Goal: Task Accomplishment & Management: Complete application form

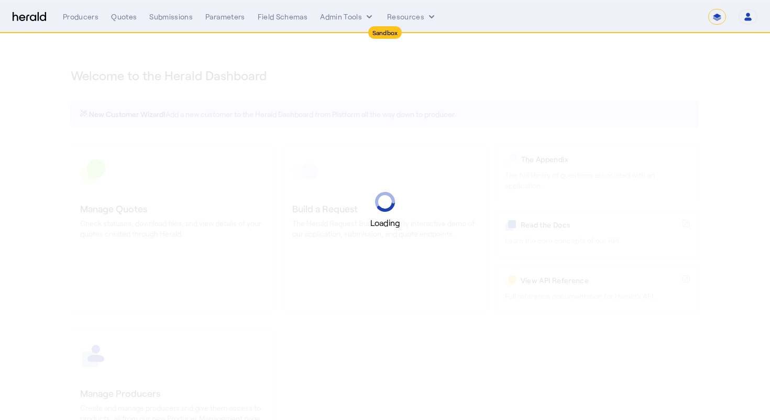
select select "*******"
select select "pfm_2v8p_herald_api"
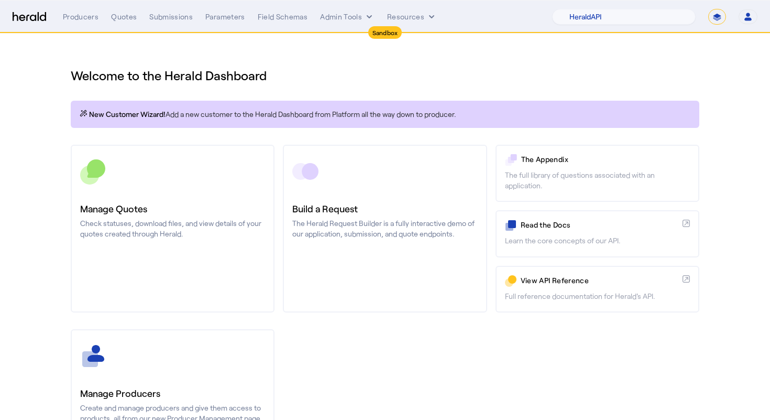
click at [421, 72] on h1 "Welcome to the Herald Dashboard" at bounding box center [385, 75] width 629 height 17
select select "**********"
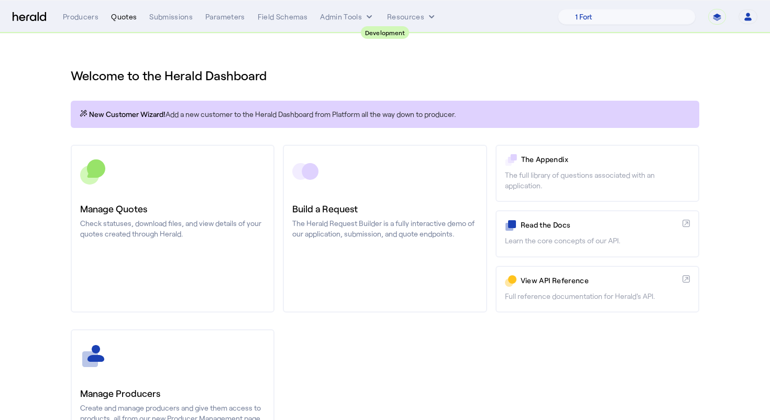
click at [126, 17] on div "Quotes" at bounding box center [124, 17] width 26 height 10
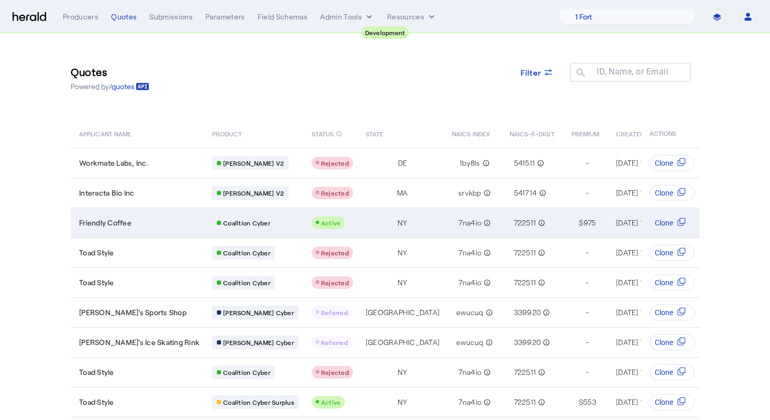
click at [165, 220] on div "Friendly Coffee" at bounding box center [139, 222] width 121 height 10
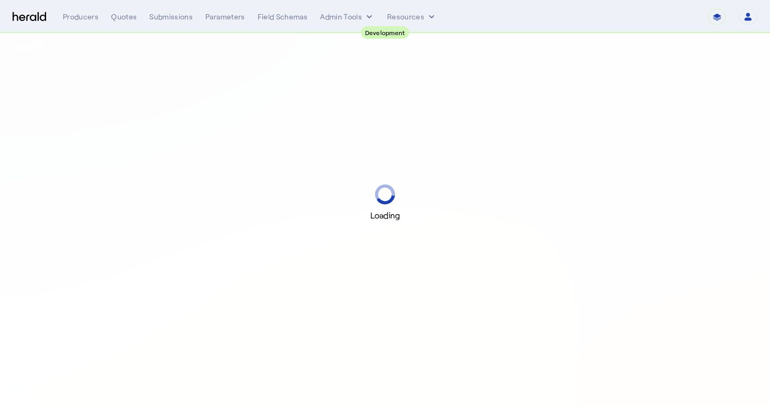
select select "pfm_2v8p_herald_api"
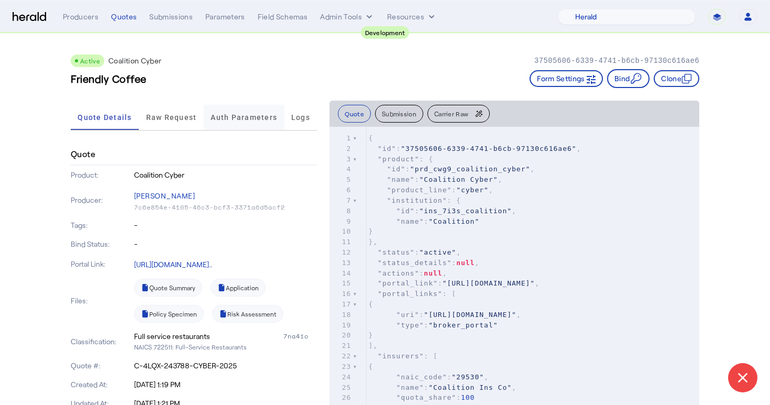
click at [265, 114] on span "Auth Parameters" at bounding box center [244, 117] width 67 height 7
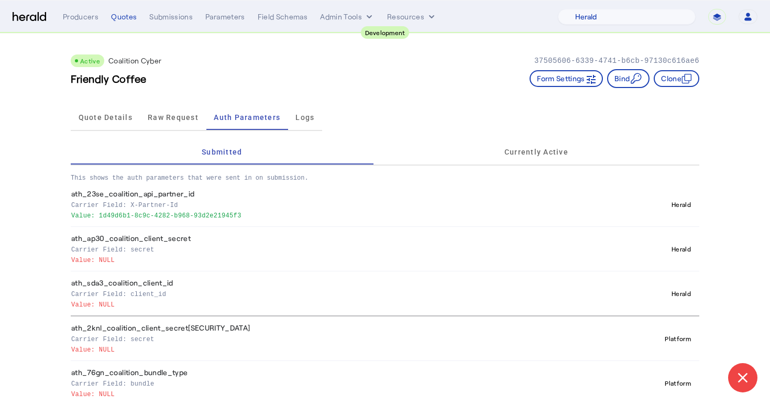
click at [372, 100] on div "Active Coalition Cyber 37505606-6339-4741-b6cb-97130c616ae6 Friendly Coffee For…" at bounding box center [385, 67] width 629 height 67
click at [188, 21] on div "Submissions" at bounding box center [170, 17] width 43 height 10
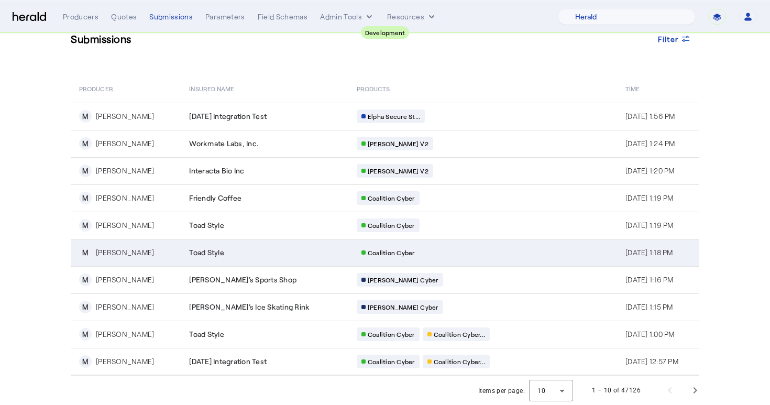
scroll to position [34, 0]
click at [442, 258] on div "Coalition Cyber" at bounding box center [457, 253] width 201 height 14
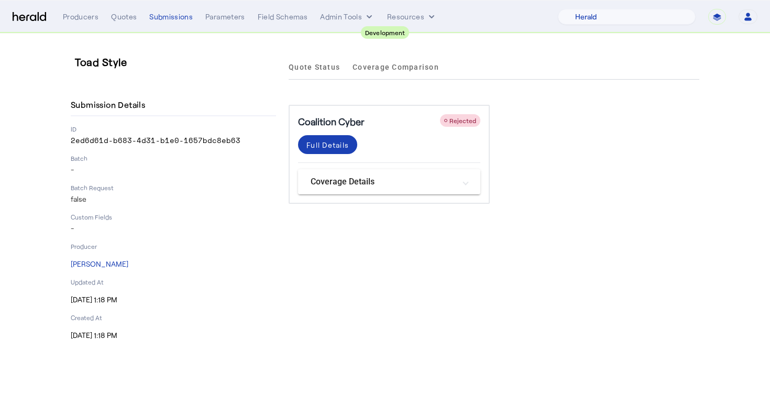
click at [374, 178] on mat-panel-title "Coverage Details" at bounding box center [383, 182] width 145 height 13
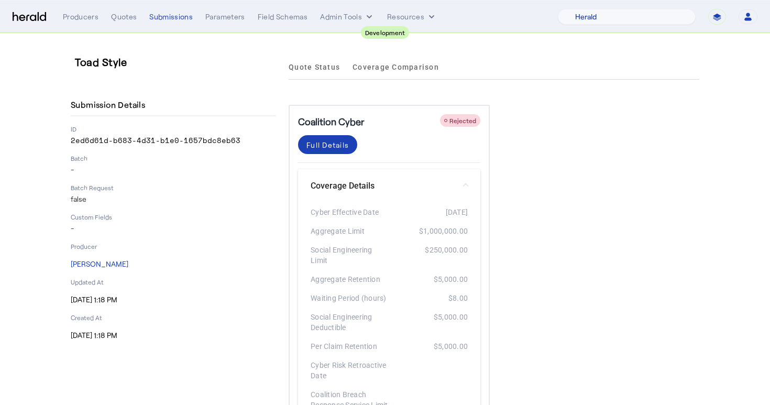
click at [386, 179] on mat-expansion-panel-header "Coverage Details" at bounding box center [389, 186] width 182 height 34
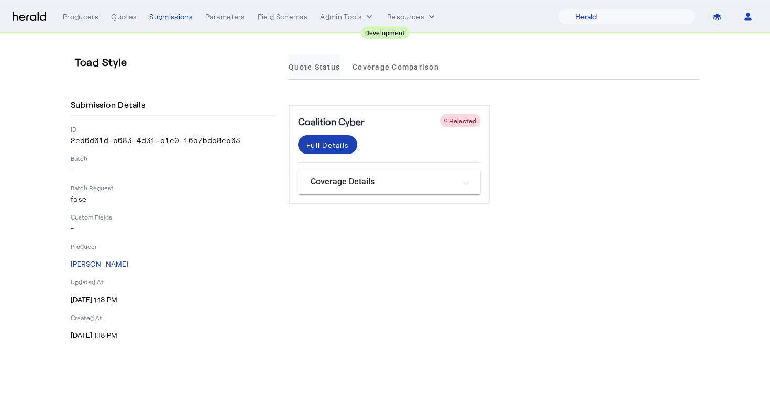
click at [320, 67] on span "Quote Status" at bounding box center [314, 66] width 51 height 7
click at [380, 70] on span "Coverage Comparison" at bounding box center [396, 66] width 86 height 7
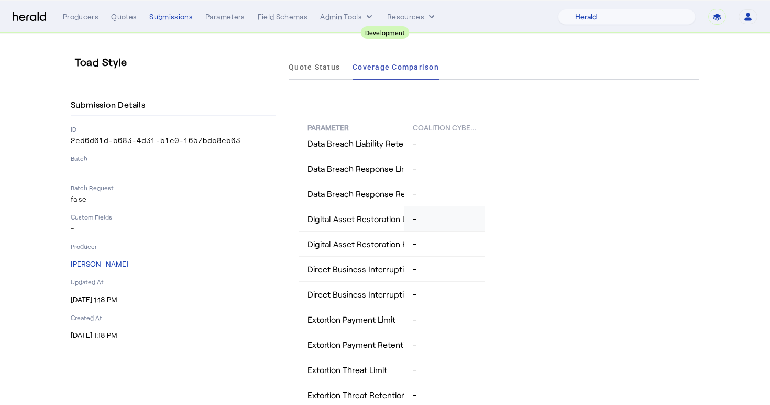
click at [455, 231] on div "Coalition Cybe... Rejected - $1,000,000.00 $5,000.00 - - - - - [DATE] [DATE] - …" at bounding box center [444, 332] width 81 height 1207
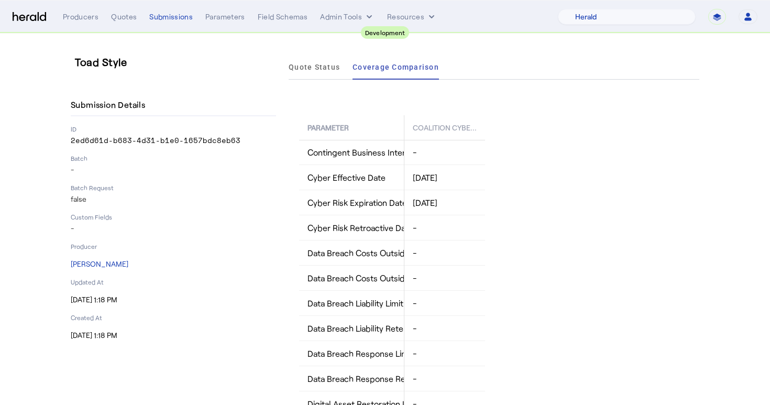
scroll to position [144, 0]
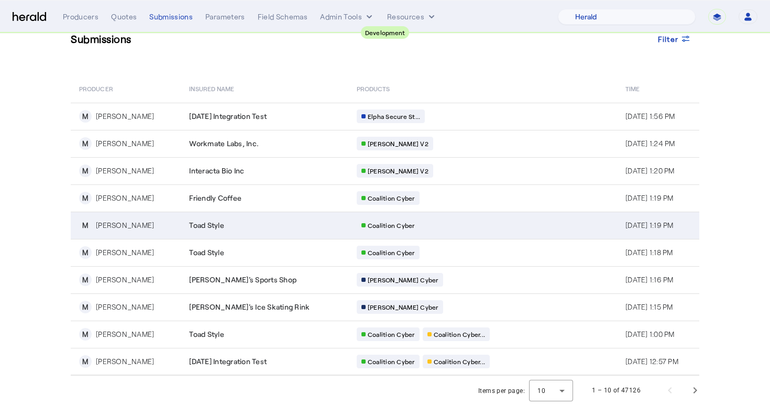
scroll to position [34, 0]
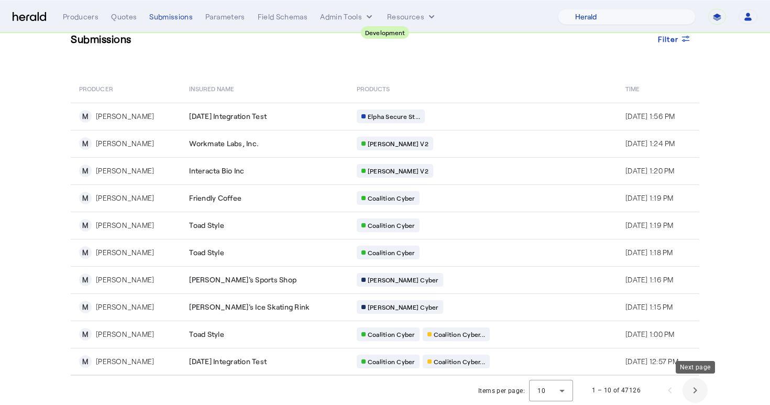
click at [694, 386] on span "Next page" at bounding box center [695, 390] width 25 height 25
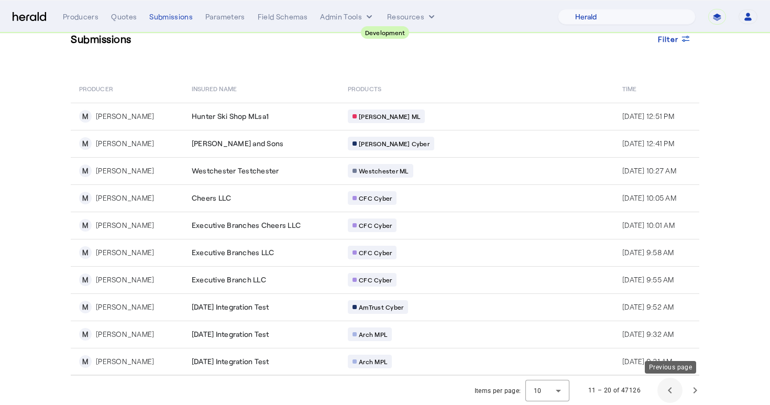
click at [670, 391] on span "Previous page" at bounding box center [670, 390] width 25 height 25
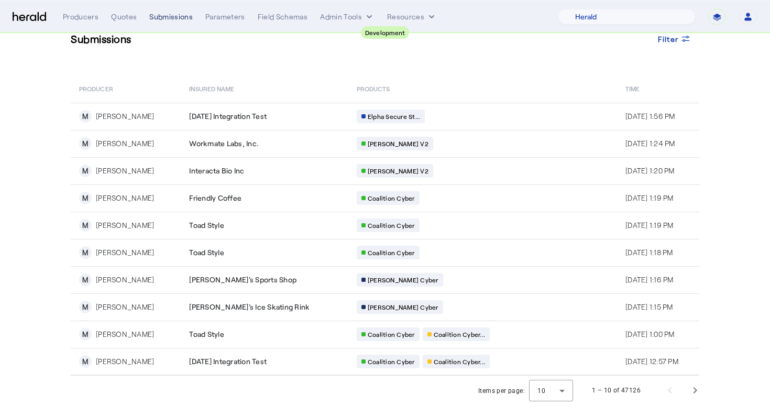
click at [184, 19] on div "Submissions" at bounding box center [170, 17] width 43 height 10
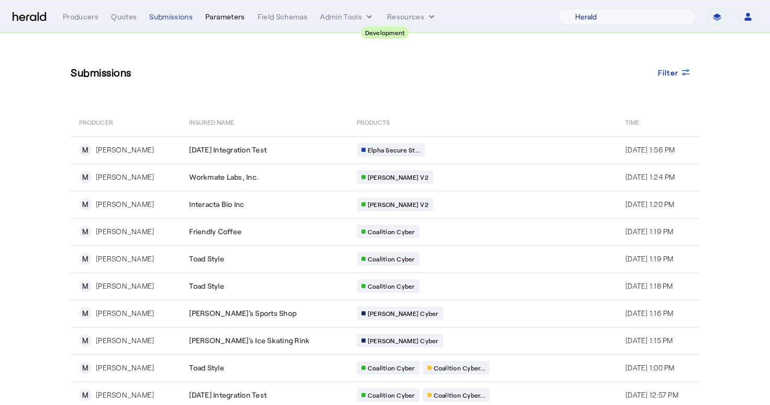
click at [222, 16] on div "Parameters" at bounding box center [225, 17] width 40 height 10
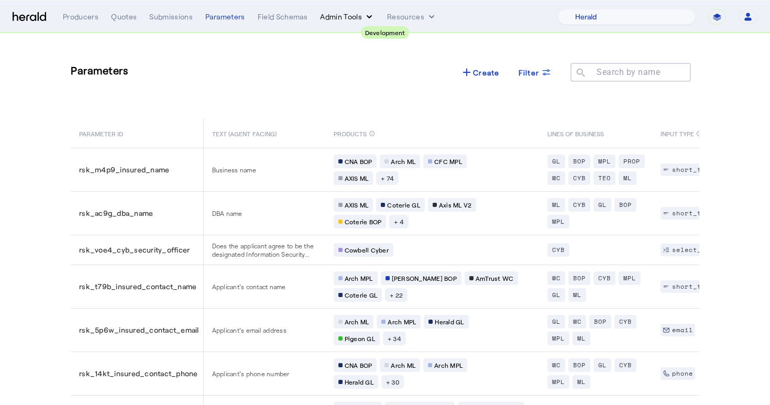
click at [349, 18] on button "Admin Tools" at bounding box center [347, 17] width 54 height 10
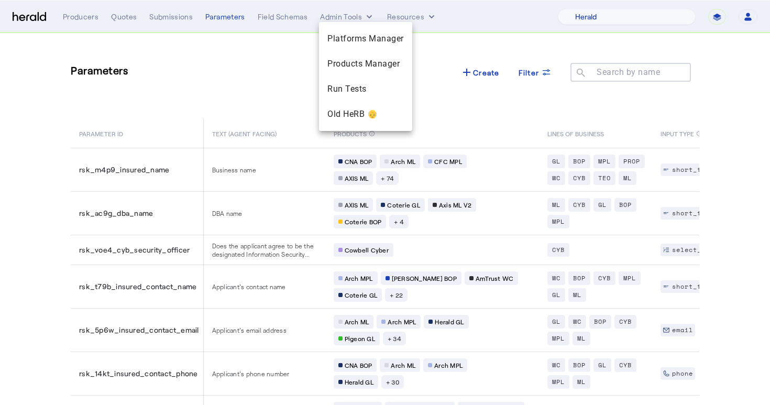
click at [393, 16] on div at bounding box center [385, 202] width 770 height 405
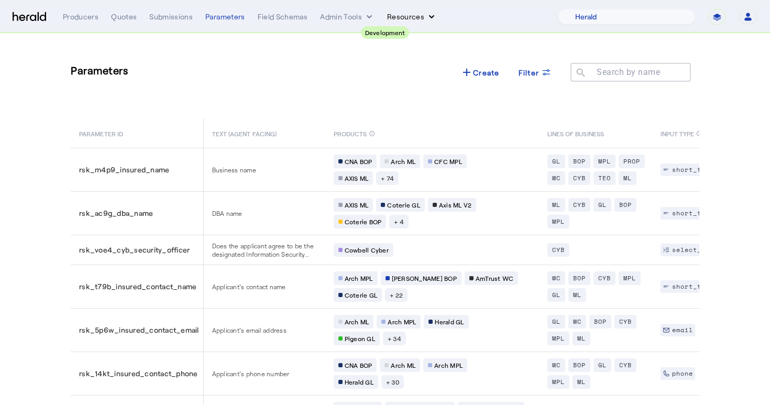
click at [393, 16] on button "Resources" at bounding box center [412, 17] width 50 height 10
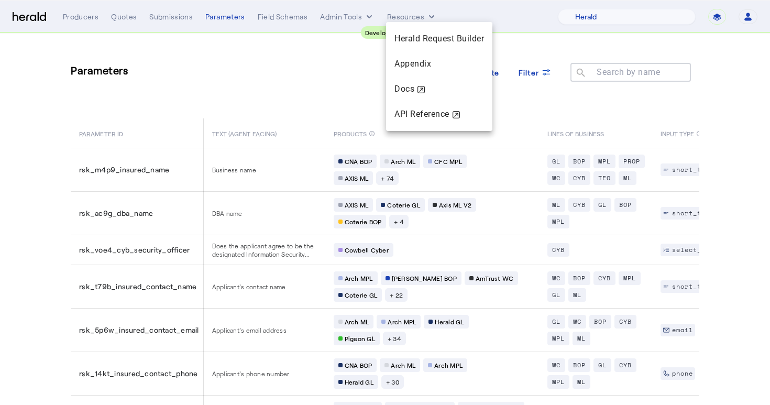
click at [356, 16] on div at bounding box center [385, 202] width 770 height 405
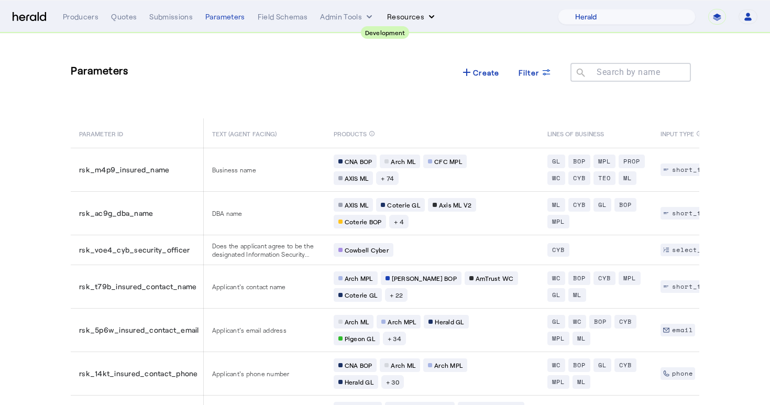
click at [411, 14] on button "Resources" at bounding box center [412, 17] width 50 height 10
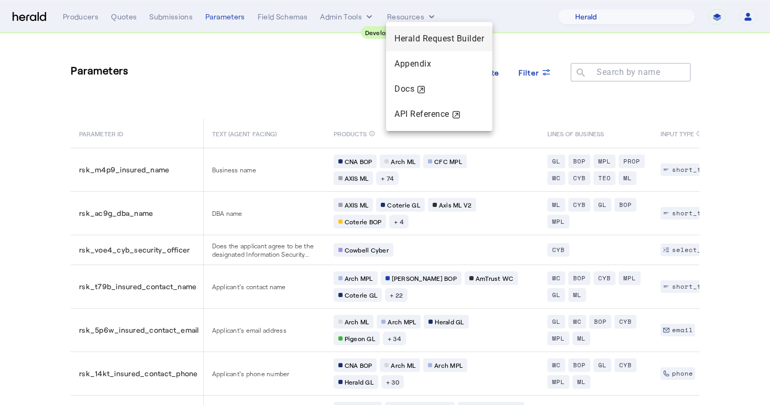
click at [434, 42] on span "Herald Request Builder" at bounding box center [440, 39] width 90 height 10
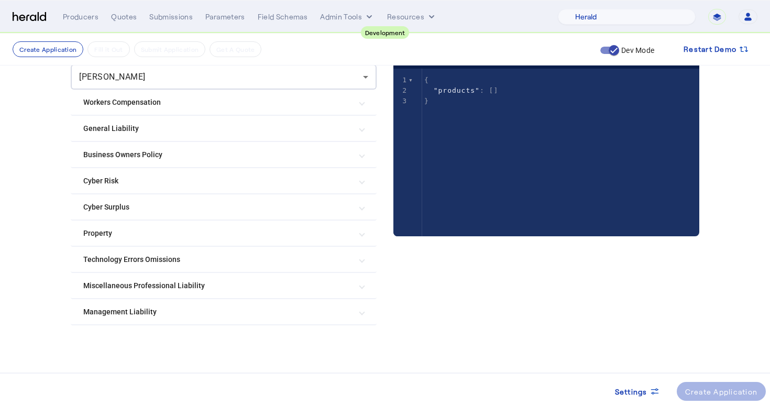
scroll to position [126, 0]
click at [151, 183] on Risk "Cyber Risk" at bounding box center [217, 181] width 268 height 11
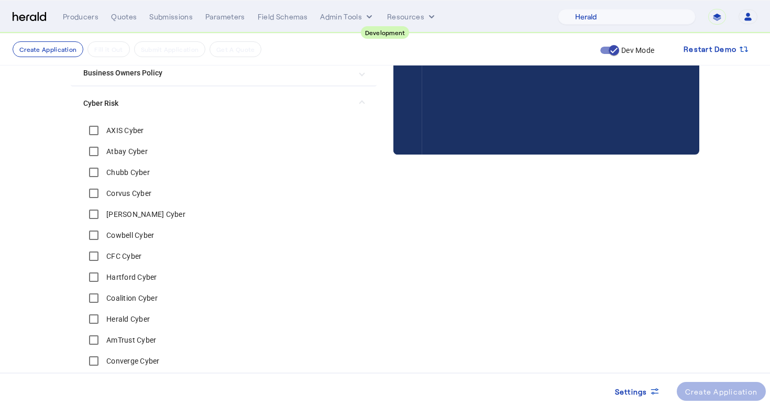
scroll to position [193, 0]
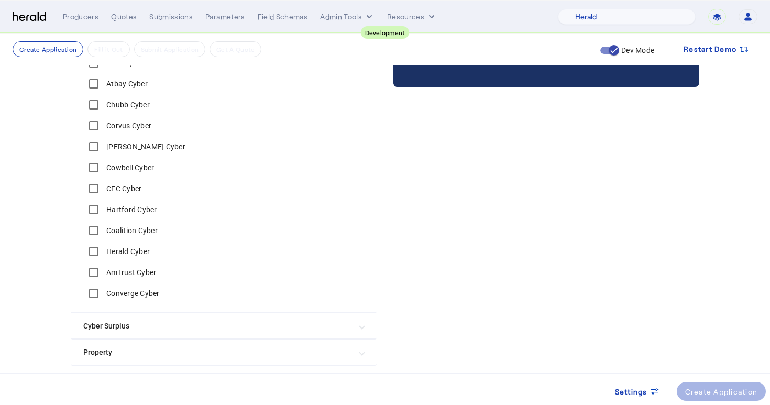
click at [123, 233] on label "Coalition Cyber" at bounding box center [130, 230] width 53 height 10
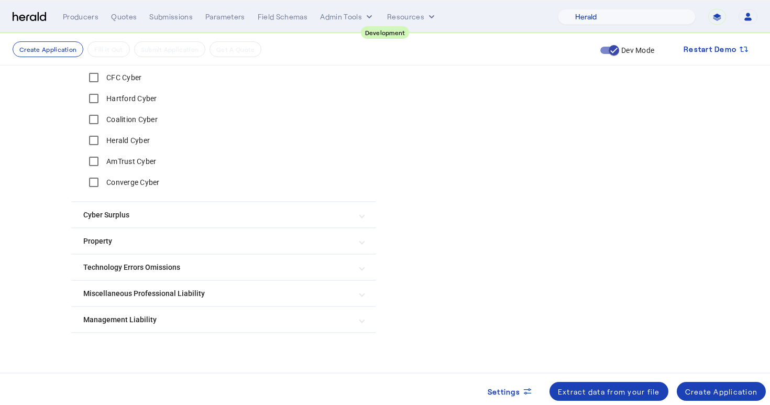
click at [226, 217] on Surplus "Cyber Surplus" at bounding box center [217, 215] width 268 height 11
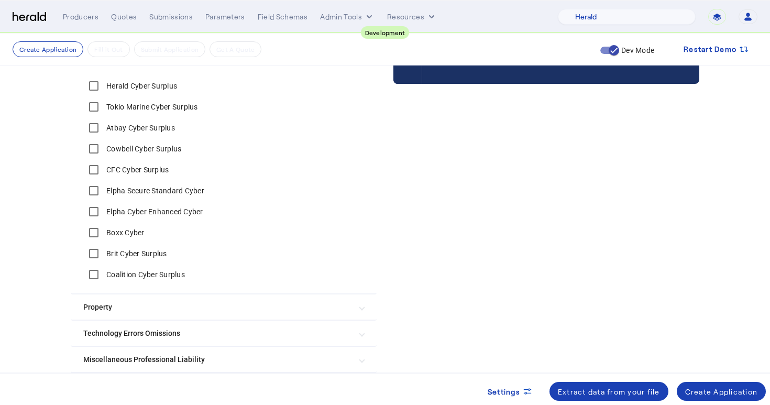
scroll to position [264, 0]
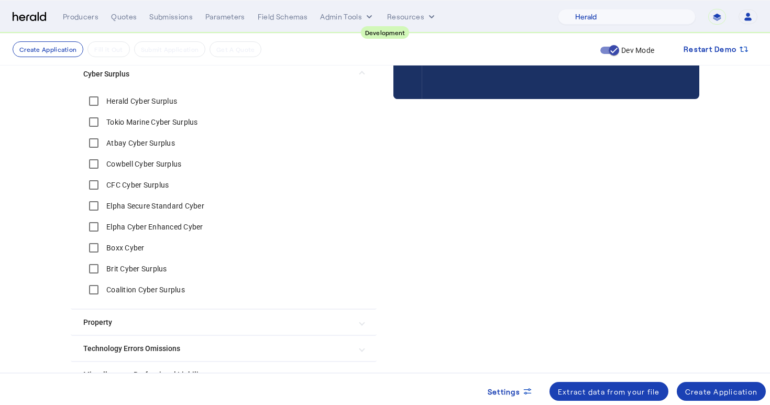
click at [162, 292] on label "Coalition Cyber Surplus" at bounding box center [144, 290] width 81 height 10
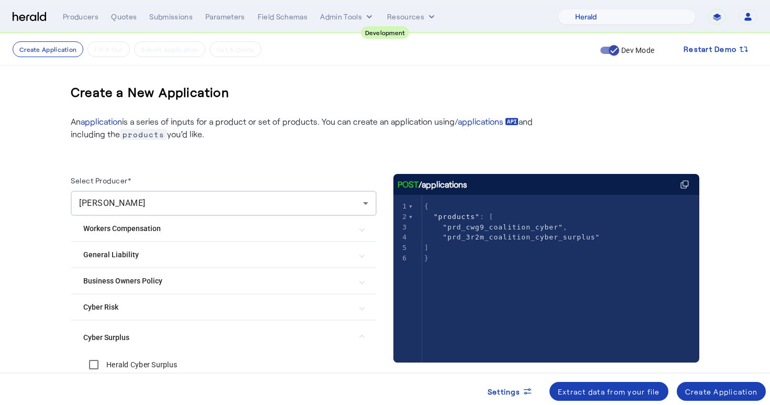
scroll to position [60, 0]
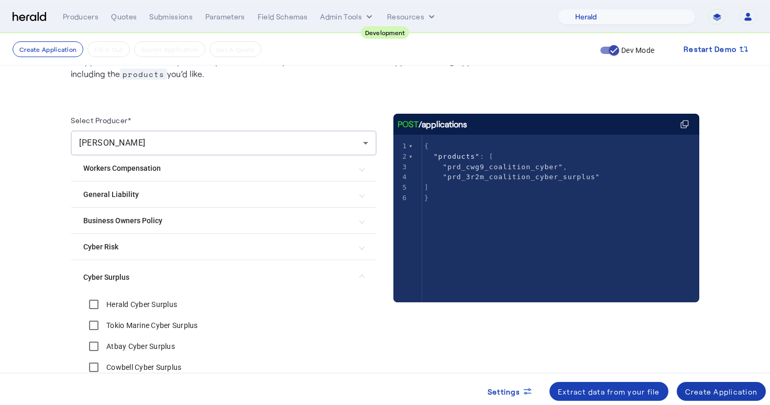
click at [707, 390] on div "Create Application" at bounding box center [721, 391] width 73 height 11
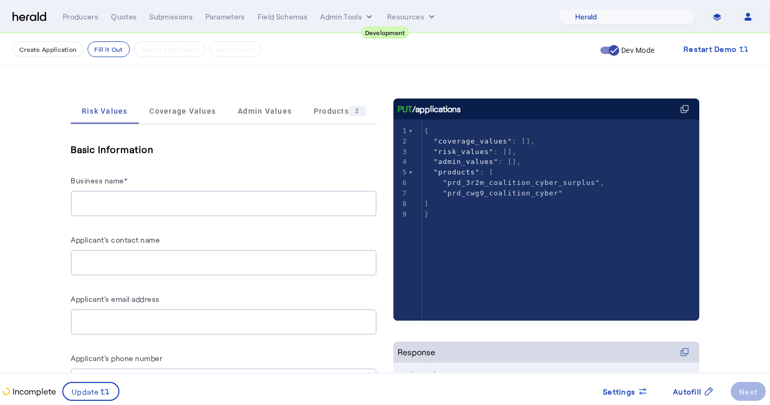
scroll to position [72, 0]
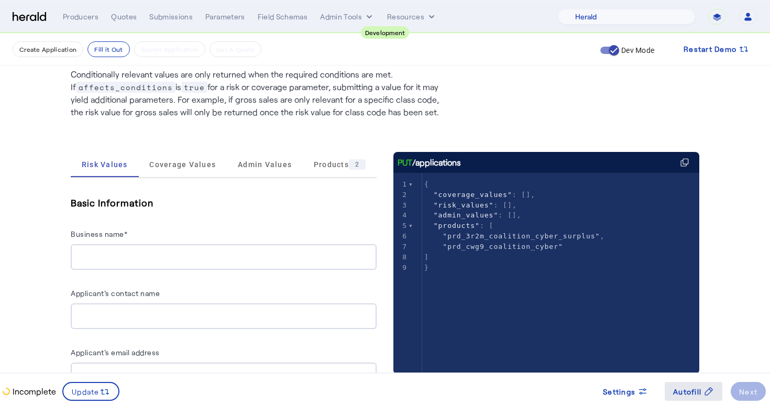
click at [686, 388] on span "Autofill" at bounding box center [687, 391] width 28 height 11
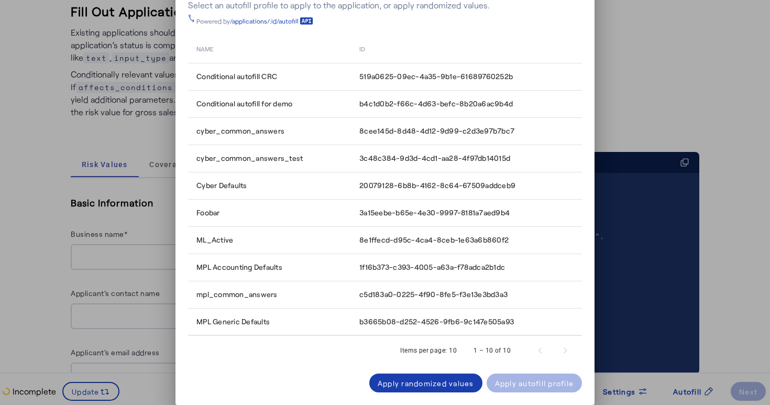
scroll to position [0, 0]
click at [442, 386] on div "Apply randomized values" at bounding box center [426, 383] width 96 height 11
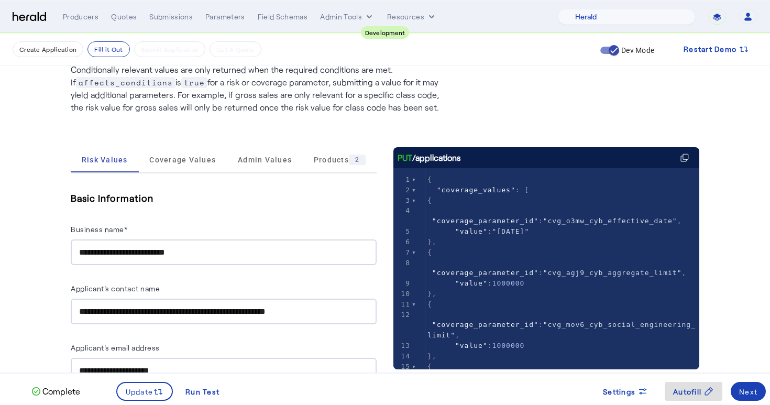
scroll to position [106, 0]
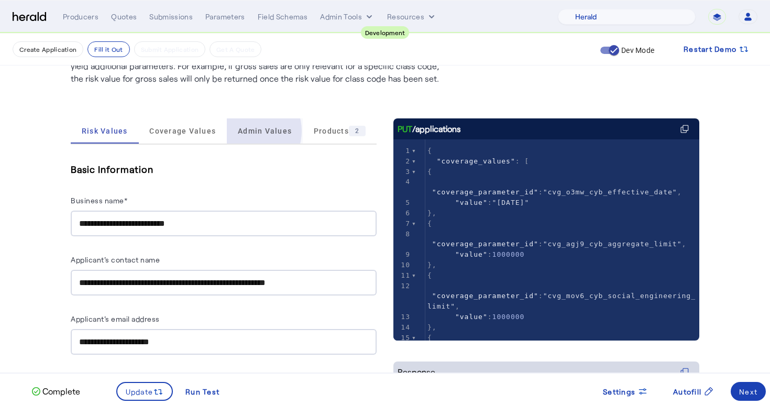
click at [244, 131] on span "Admin Values" at bounding box center [265, 130] width 54 height 7
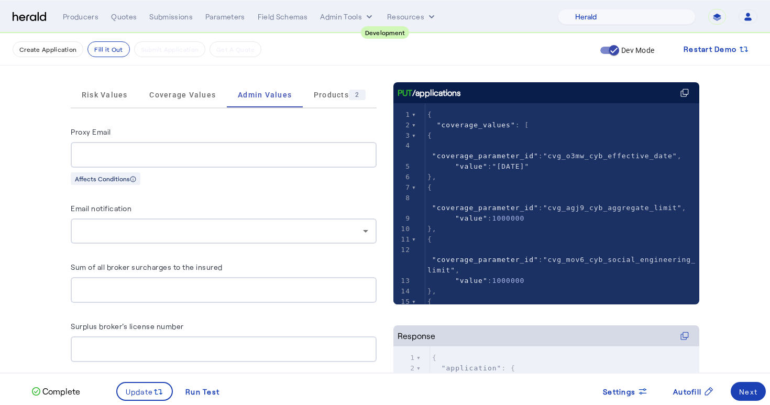
scroll to position [85, 0]
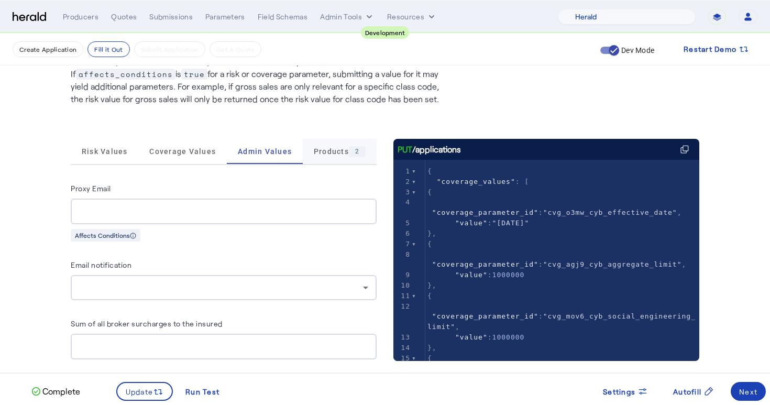
click at [336, 152] on span "Products 2" at bounding box center [340, 151] width 52 height 10
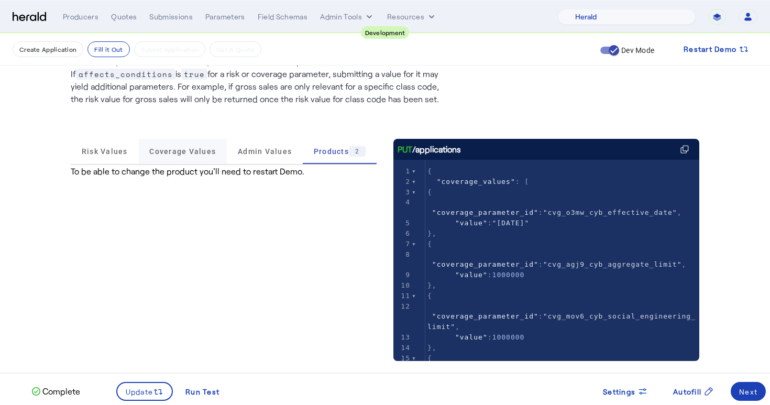
click at [192, 148] on span "Coverage Values" at bounding box center [182, 151] width 67 height 7
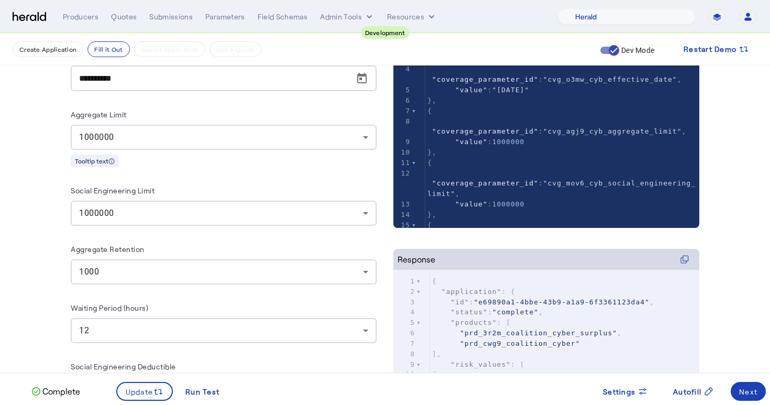
scroll to position [139, 0]
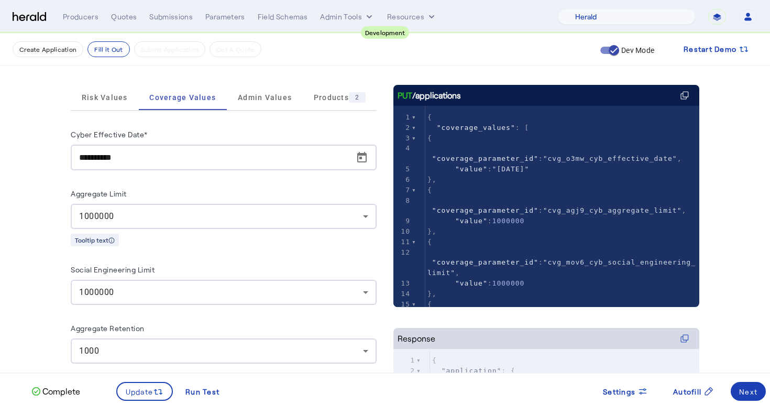
click at [119, 84] on div "**********" at bounding box center [385, 311] width 629 height 520
click at [121, 94] on span "Risk Values" at bounding box center [105, 97] width 46 height 7
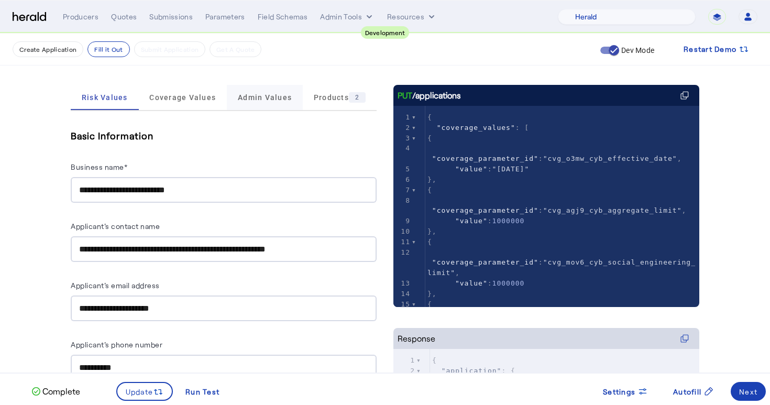
click at [243, 100] on span "Admin Values" at bounding box center [265, 97] width 54 height 7
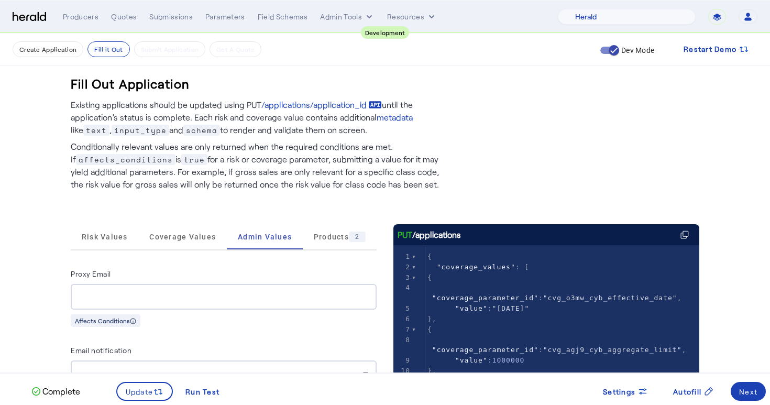
scroll to position [0, 0]
